Goal: Task Accomplishment & Management: Manage account settings

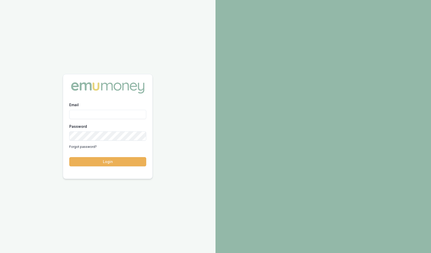
click at [104, 115] on input "Email" at bounding box center [107, 114] width 77 height 9
click at [0, 252] on com-1password-button at bounding box center [0, 253] width 0 height 0
type input "m@[DOMAIN_NAME]"
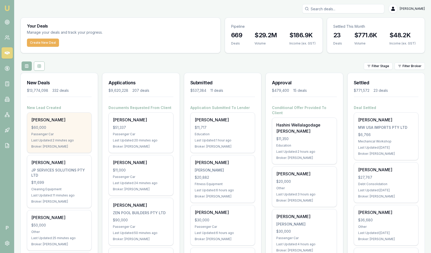
click at [54, 125] on div "$60,000" at bounding box center [59, 127] width 56 height 5
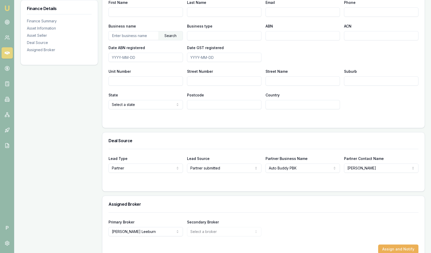
scroll to position [316, 0]
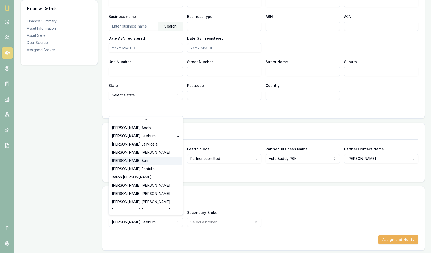
scroll to position [90, 0]
select select "U-NHCDP6WVWP"
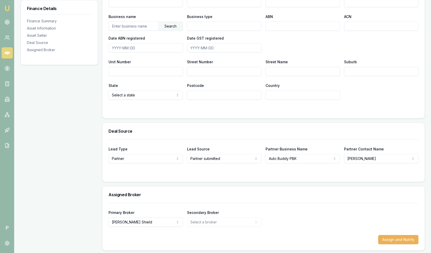
click at [291, 216] on div "Primary Broker Erin Shield Tas Tzimos Brad Hearns Sam Crouch Rachael Connors St…" at bounding box center [264, 217] width 310 height 17
click at [397, 239] on button "Assign and Notify" at bounding box center [398, 239] width 40 height 9
click at [8, 53] on icon at bounding box center [7, 52] width 5 height 3
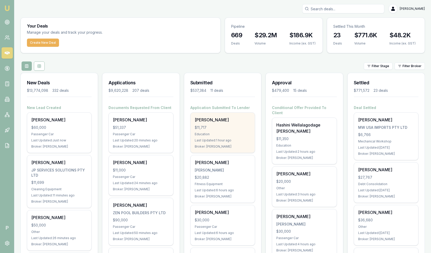
click at [215, 126] on div "$11,717" at bounding box center [223, 127] width 56 height 5
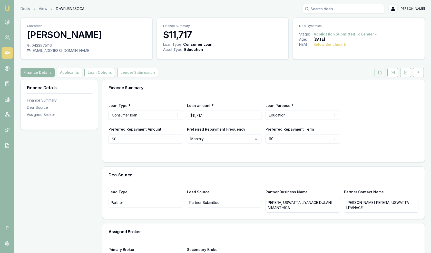
click at [378, 71] on button at bounding box center [380, 72] width 11 height 9
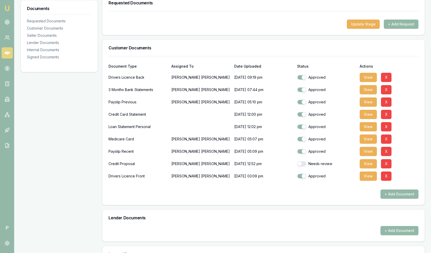
scroll to position [89, 0]
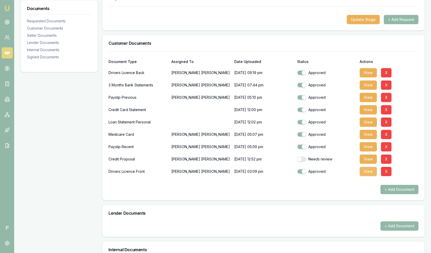
click at [365, 168] on button "View" at bounding box center [368, 171] width 17 height 9
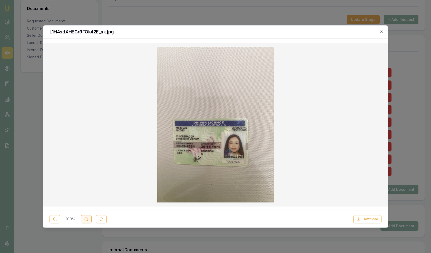
click at [82, 218] on button at bounding box center [86, 219] width 11 height 8
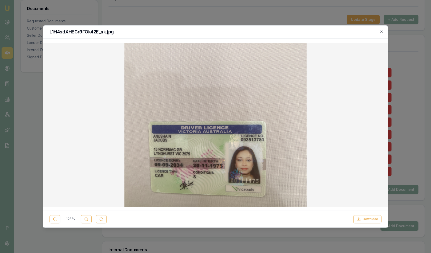
scroll to position [53, 0]
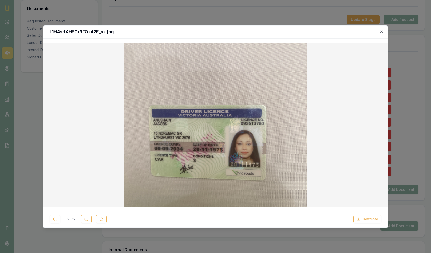
click at [378, 33] on h2 "L1H4sdXHEGr9FOk42E_ak.jpg" at bounding box center [216, 32] width 332 height 5
click at [380, 32] on icon "button" at bounding box center [382, 32] width 4 height 4
